Goal: Information Seeking & Learning: Learn about a topic

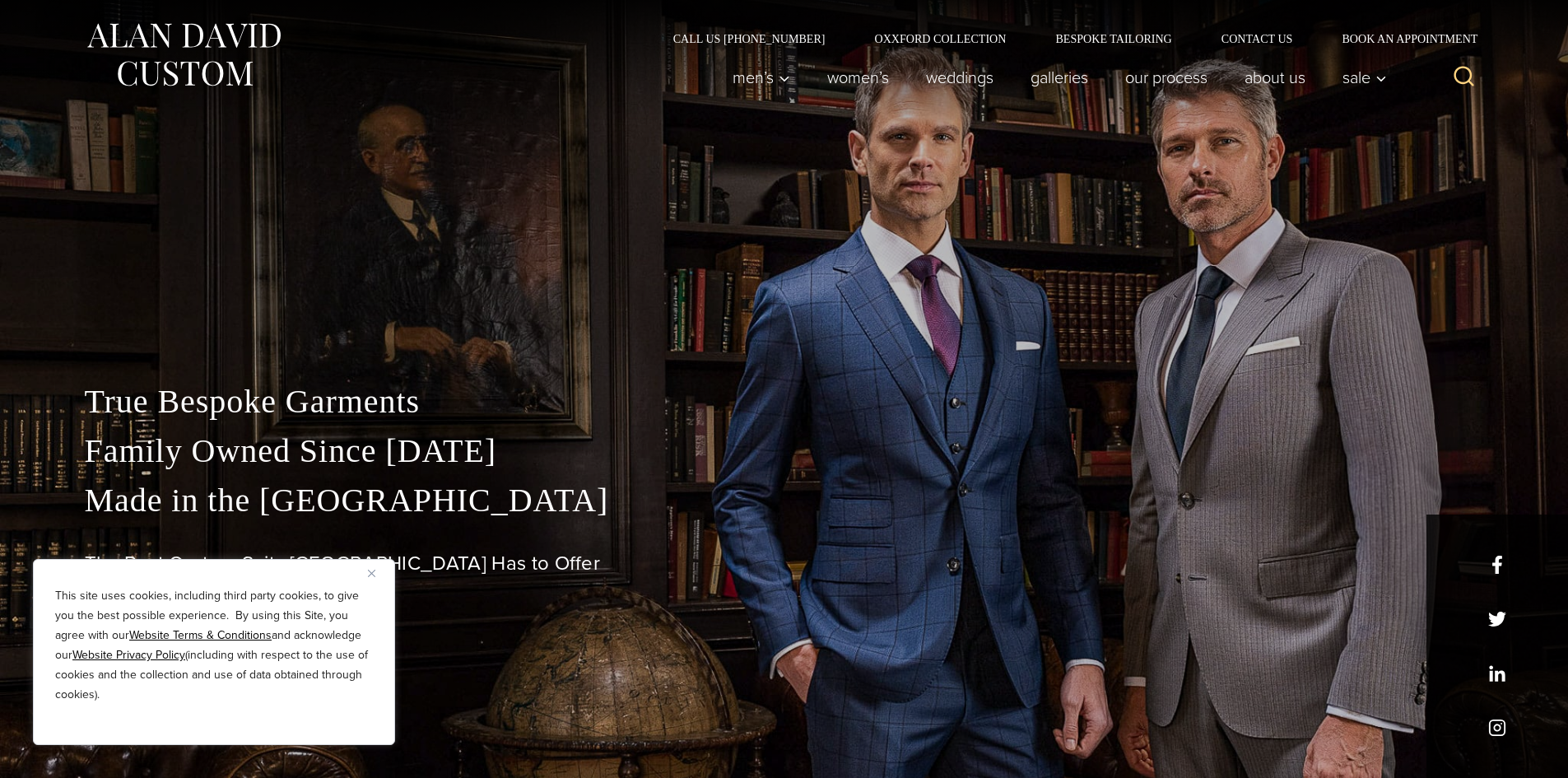
click at [369, 569] on img "Close" at bounding box center [371, 573] width 8 height 8
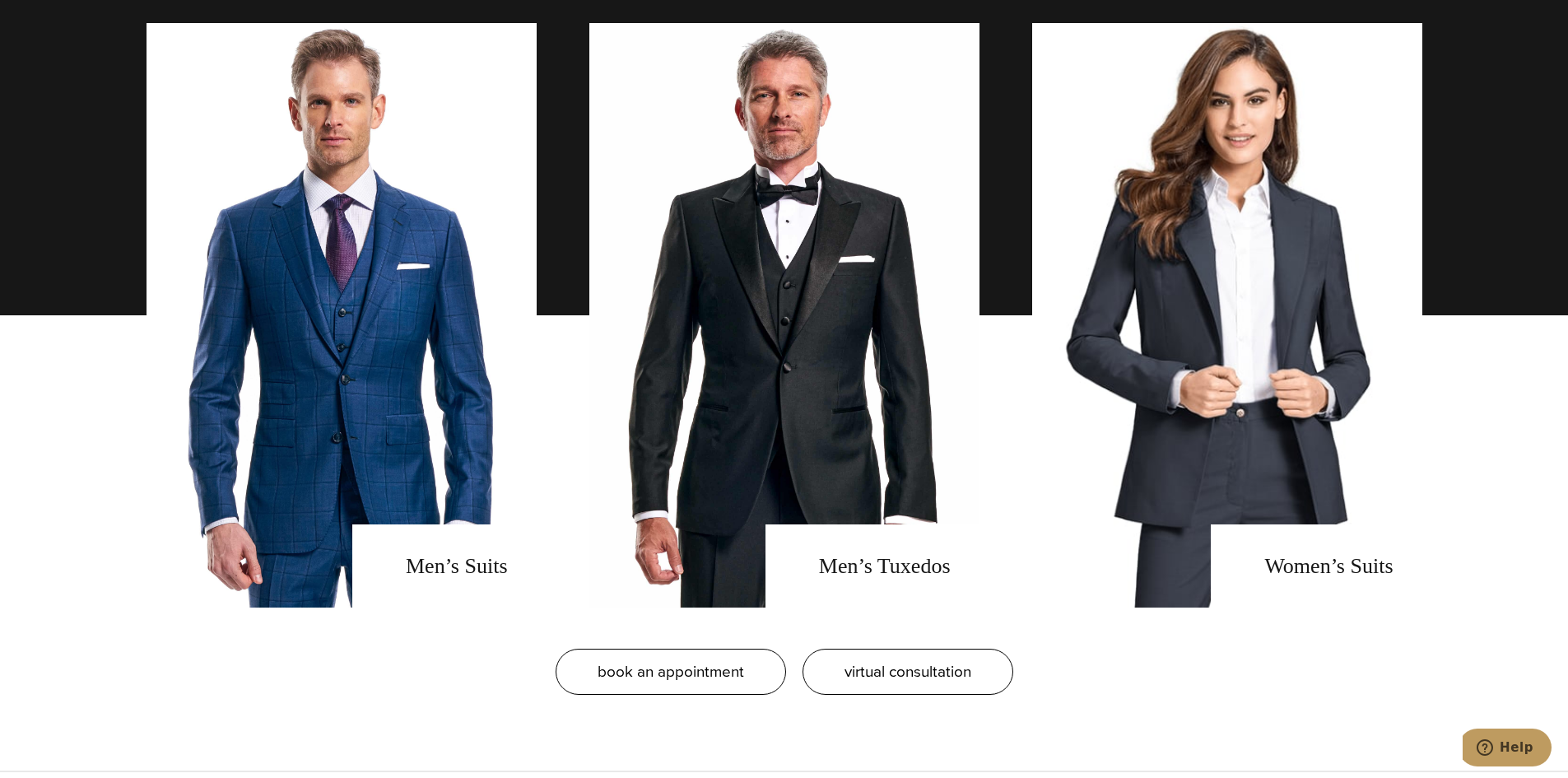
scroll to position [1316, 0]
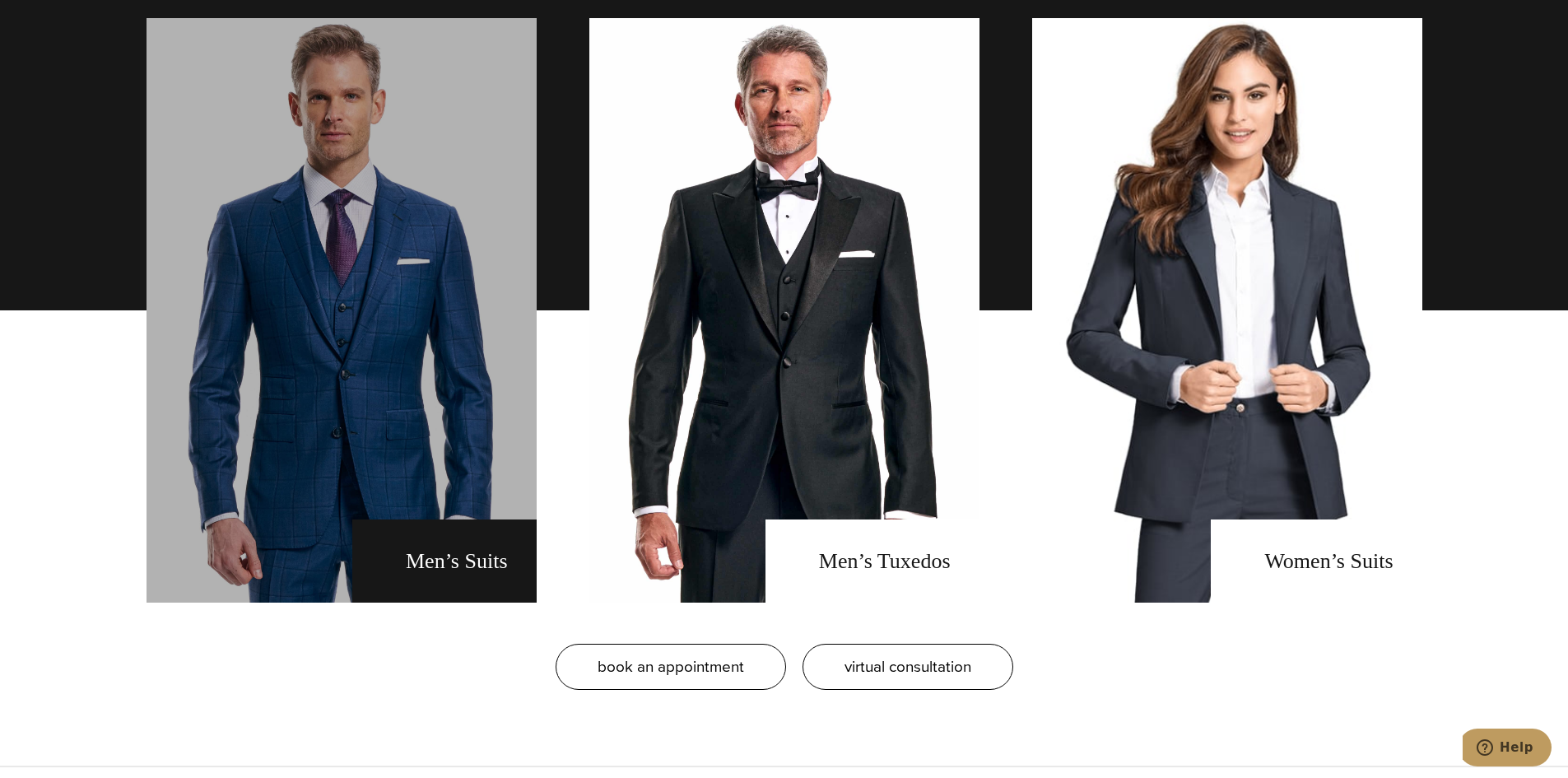
click at [416, 508] on link "men's suits" at bounding box center [342, 310] width 390 height 584
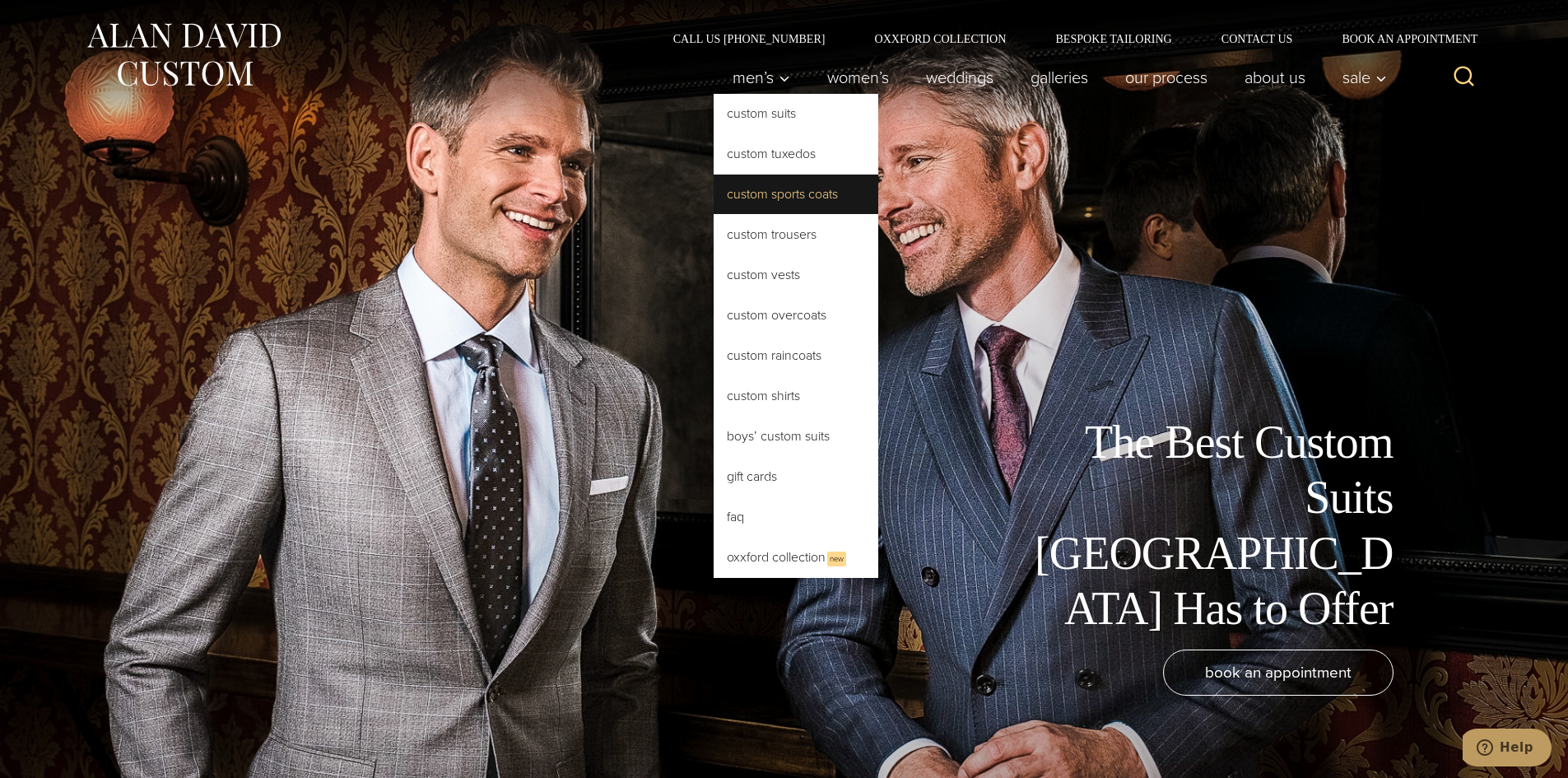
click at [778, 200] on link "Custom Sports Coats" at bounding box center [796, 194] width 165 height 40
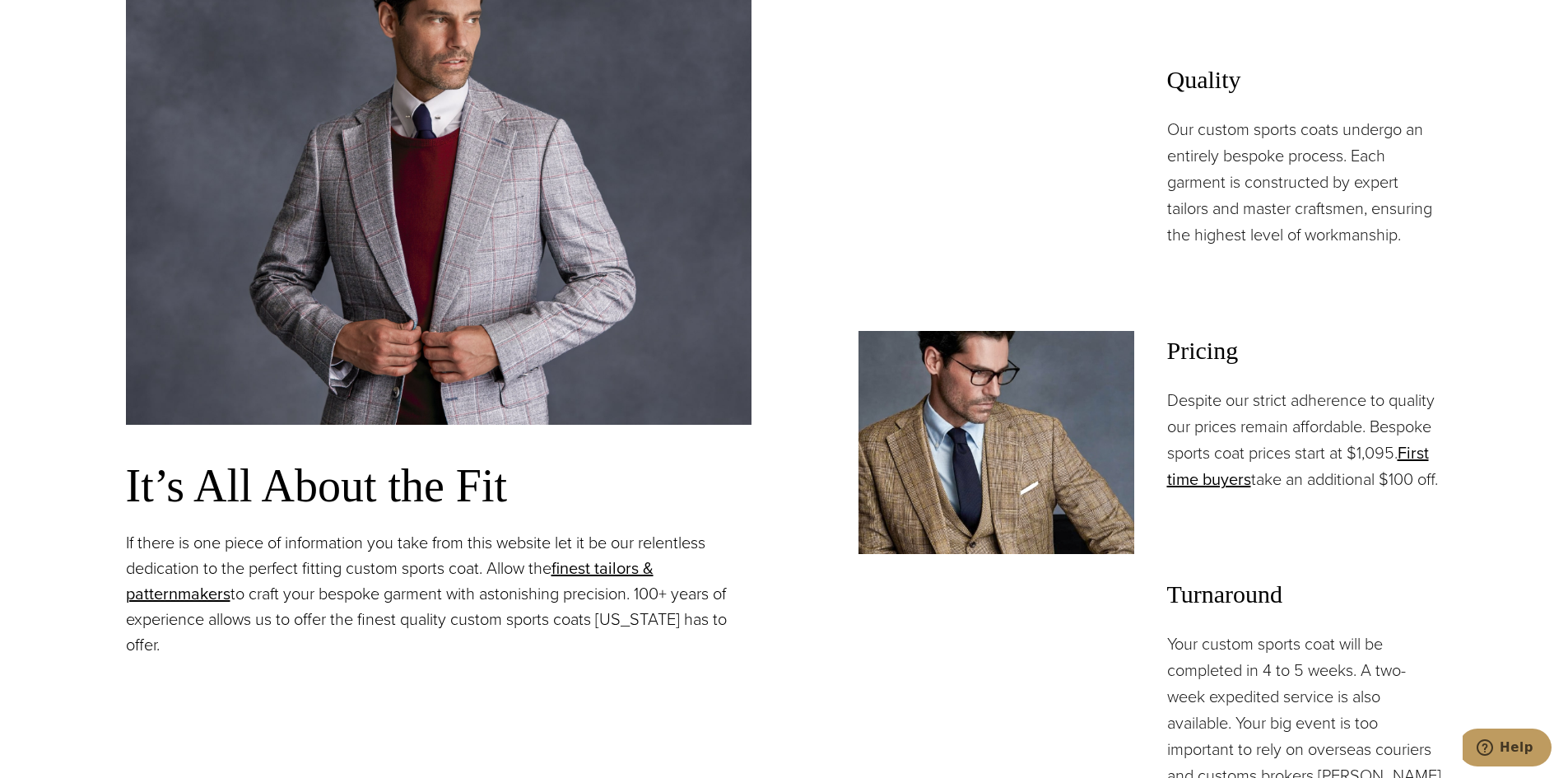
scroll to position [1316, 0]
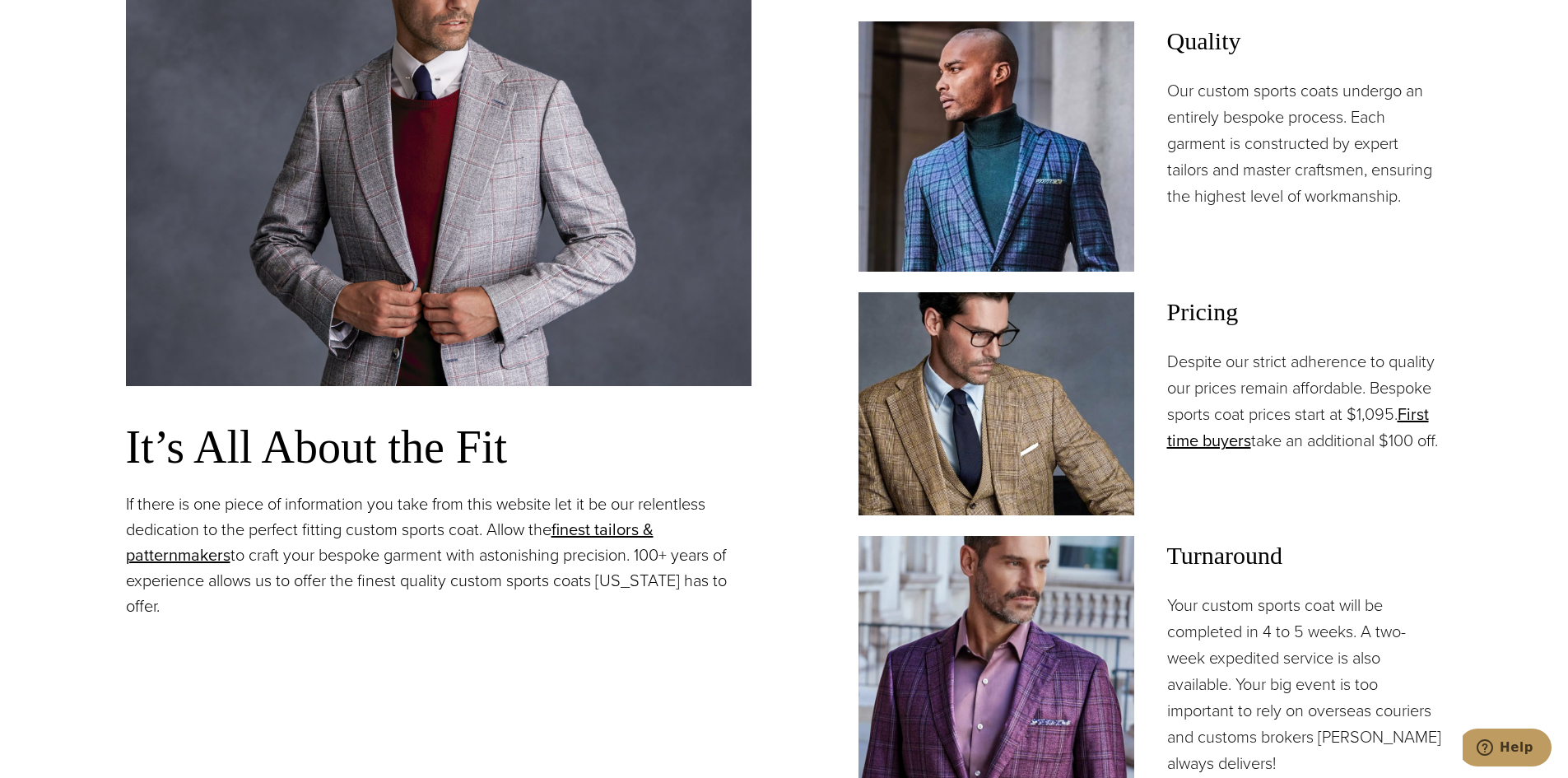
click at [289, 576] on p "If there is one piece of information you take from this website let it be our r…" at bounding box center [439, 555] width 625 height 128
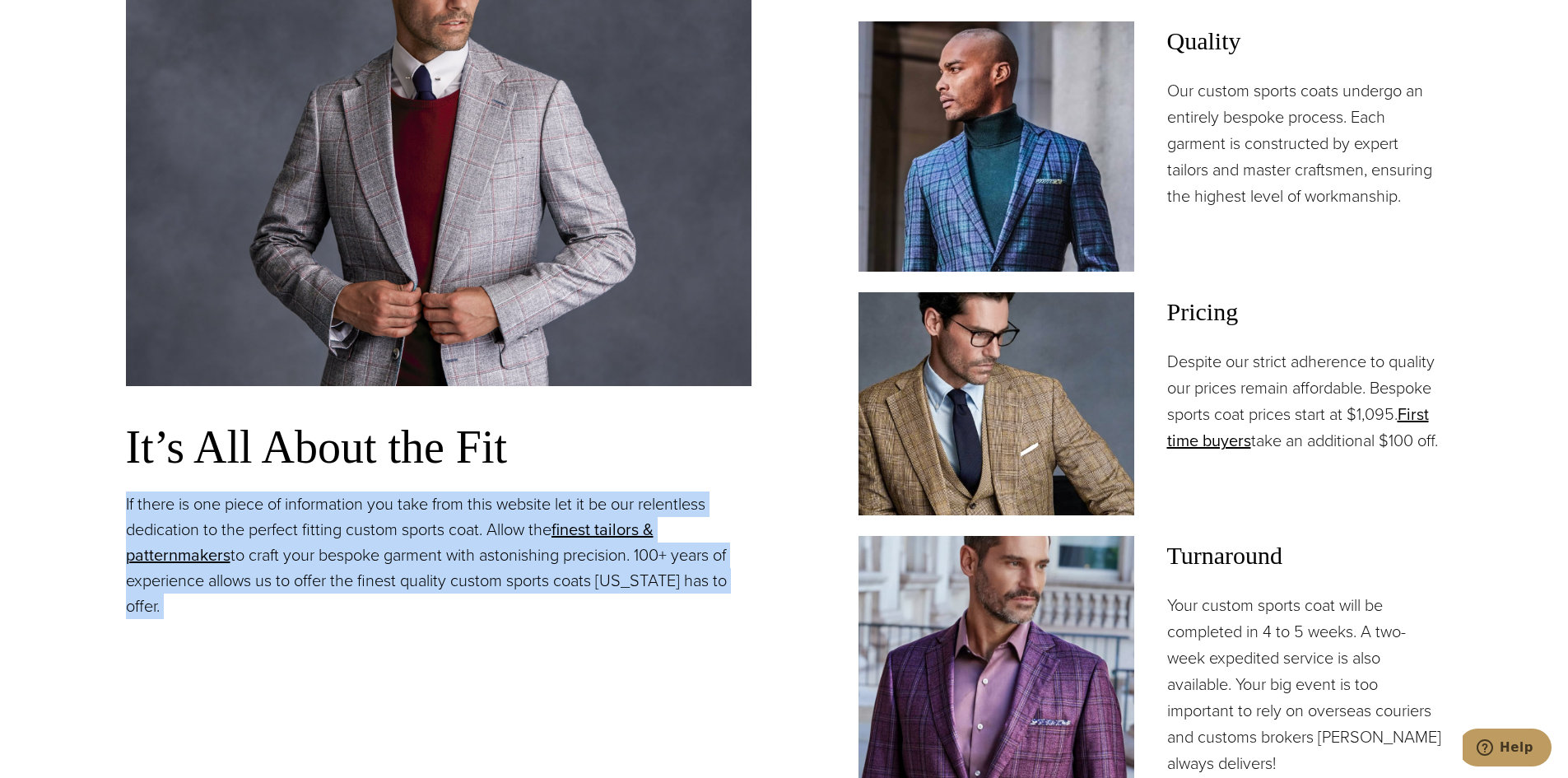
click at [289, 576] on p "If there is one piece of information you take from this website let it be our r…" at bounding box center [439, 555] width 625 height 128
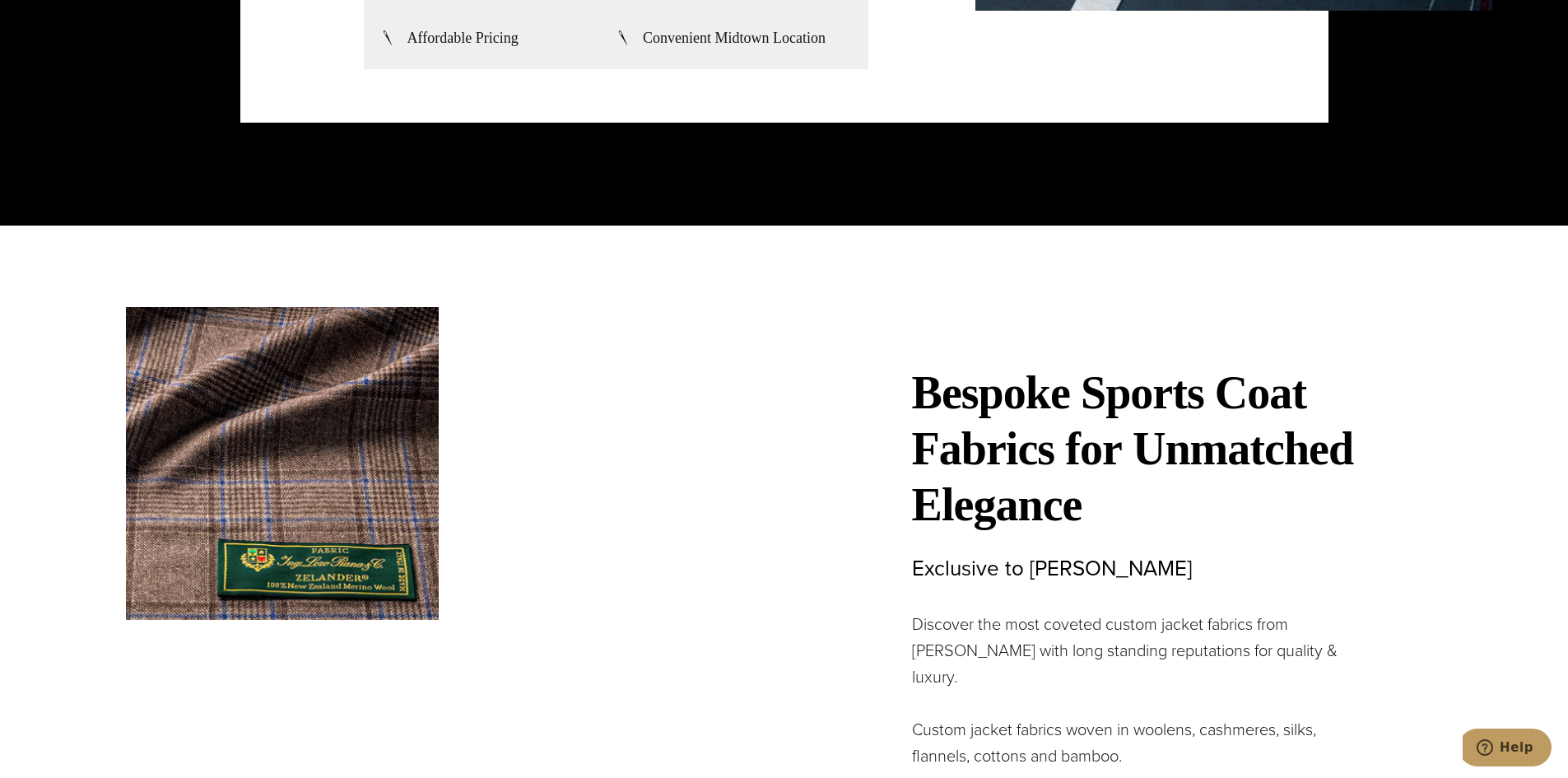
scroll to position [4938, 0]
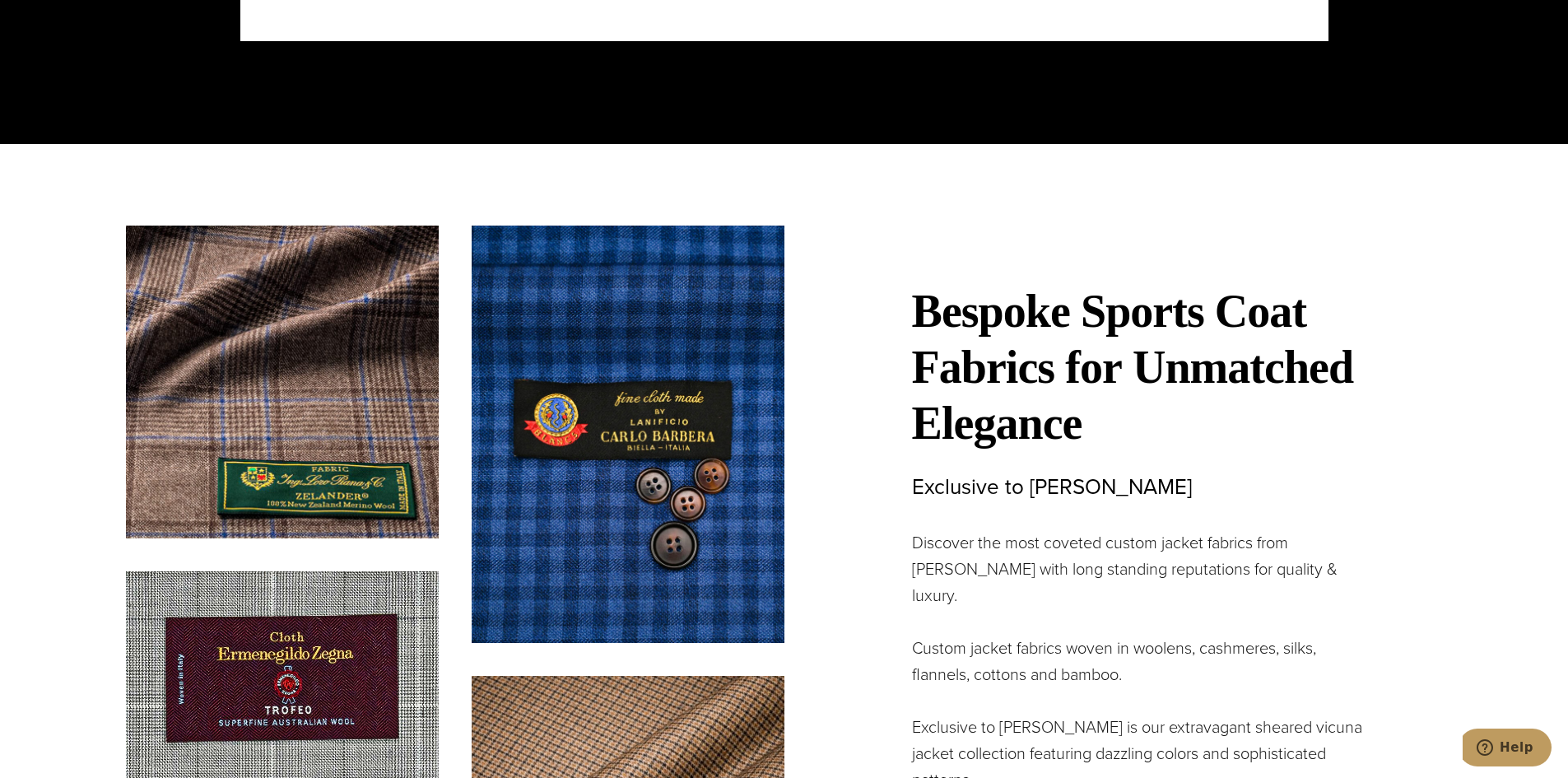
click at [36, 452] on section "Bespoke Sports Coat Fabrics for Unmatched Elegance Exclusive to Alan David Disc…" at bounding box center [784, 607] width 1568 height 927
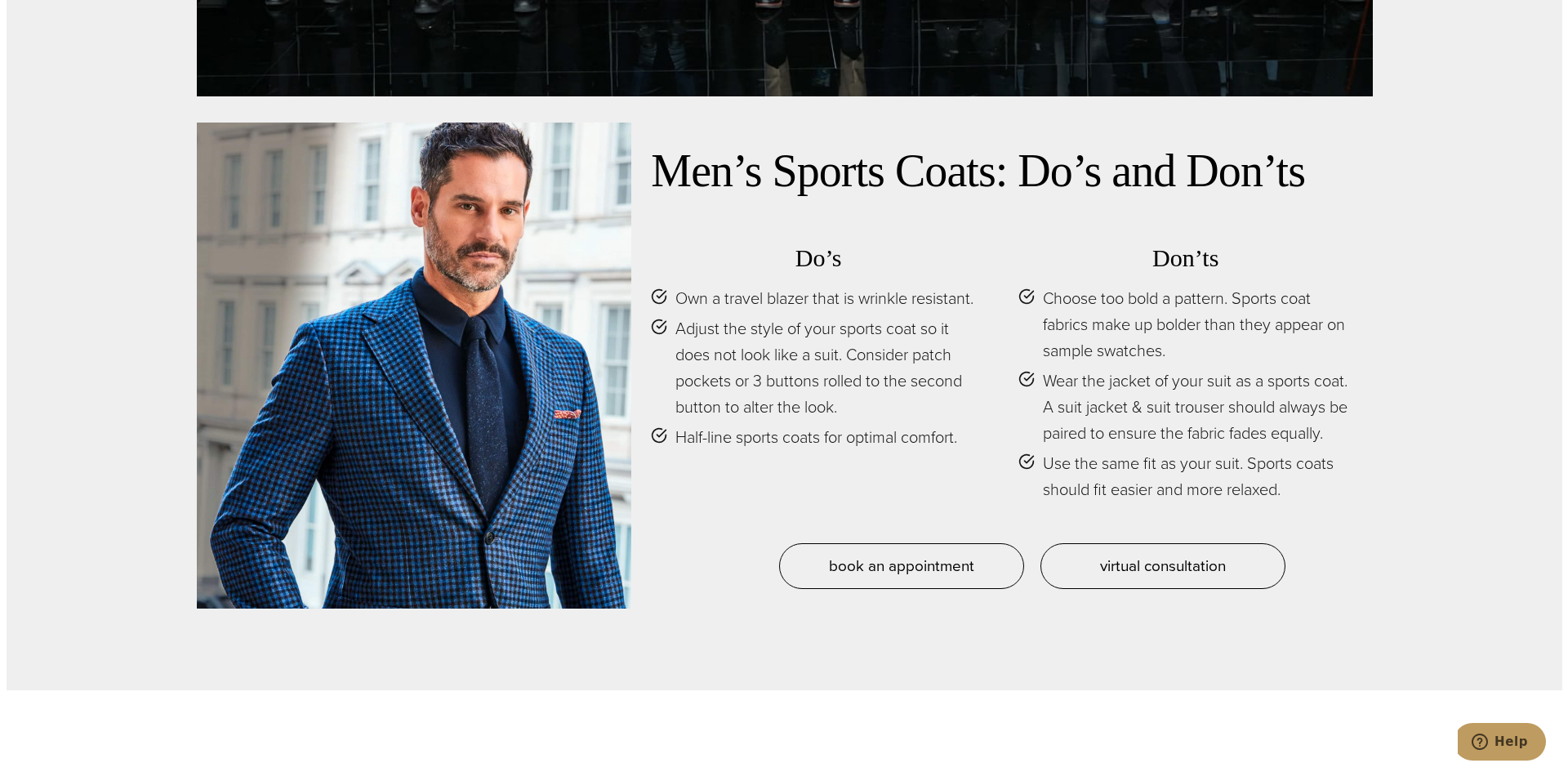
scroll to position [8166, 0]
